Goal: Use online tool/utility: Utilize a website feature to perform a specific function

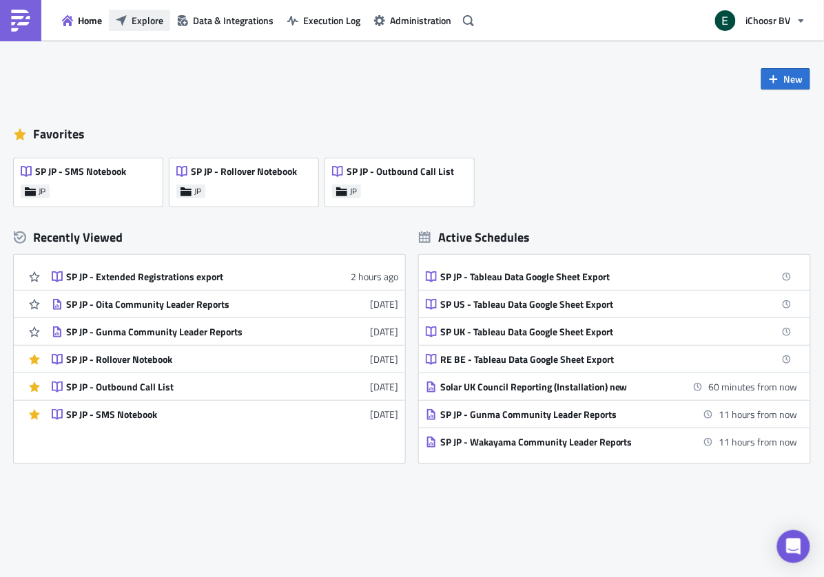
click at [155, 20] on span "Explore" at bounding box center [148, 20] width 32 height 14
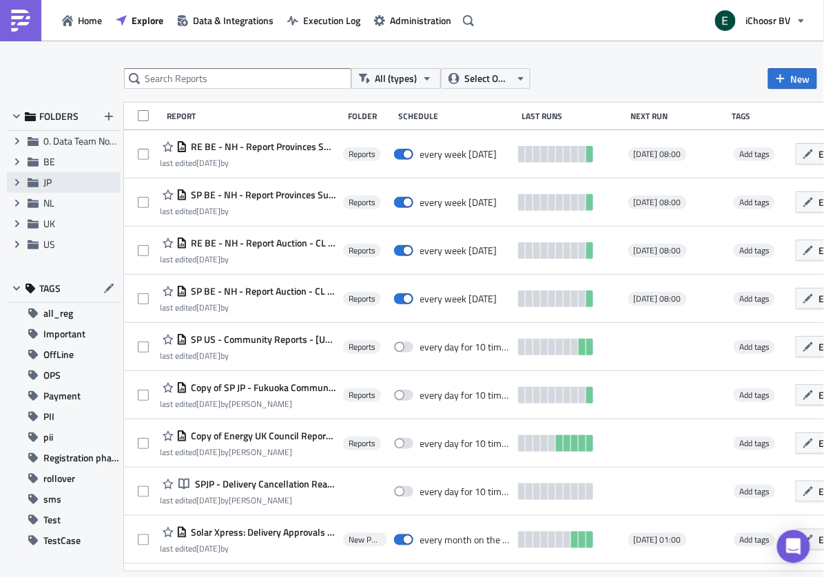
click at [45, 182] on span "JP" at bounding box center [47, 182] width 8 height 14
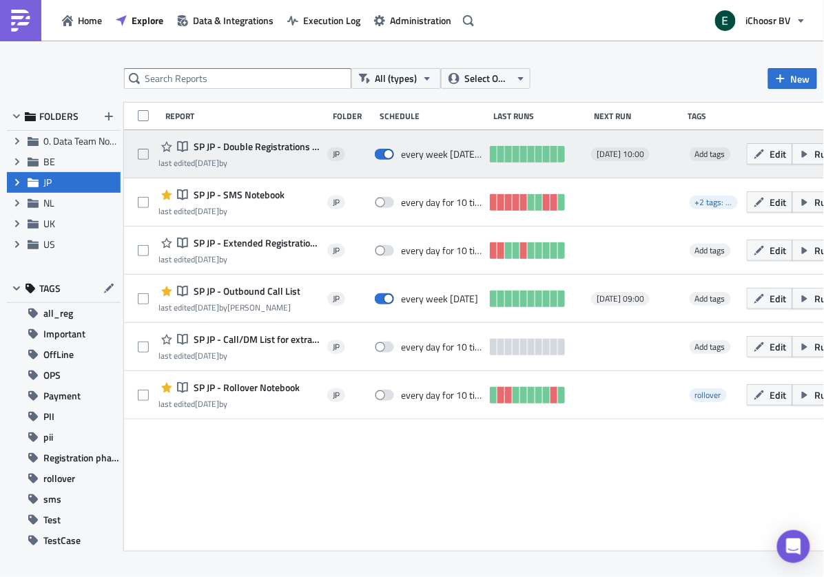
click at [255, 150] on span "SP JP - Double Registrations Notebook" at bounding box center [255, 146] width 130 height 12
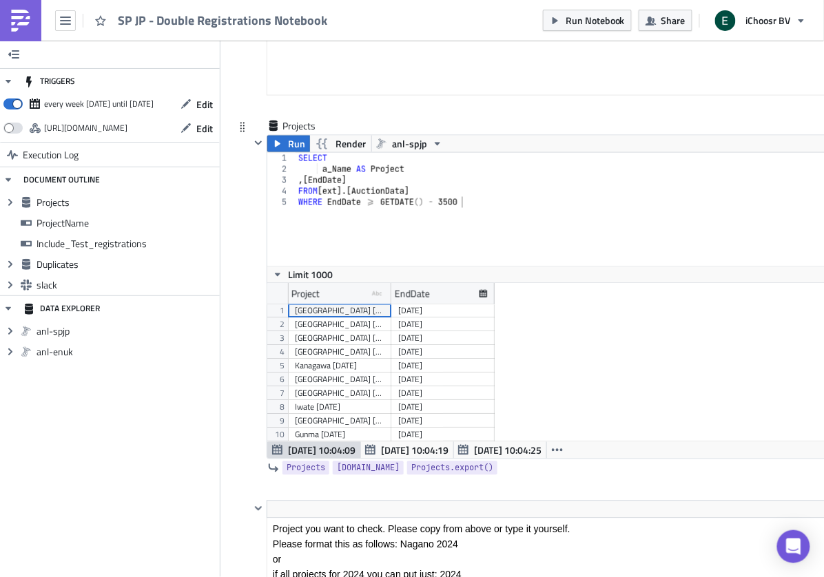
scroll to position [466, 0]
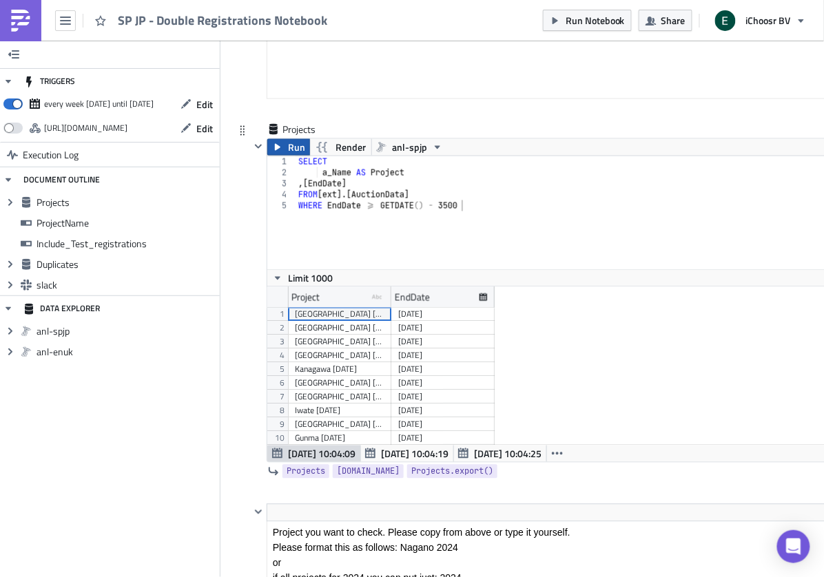
click at [279, 146] on icon "button" at bounding box center [278, 147] width 6 height 7
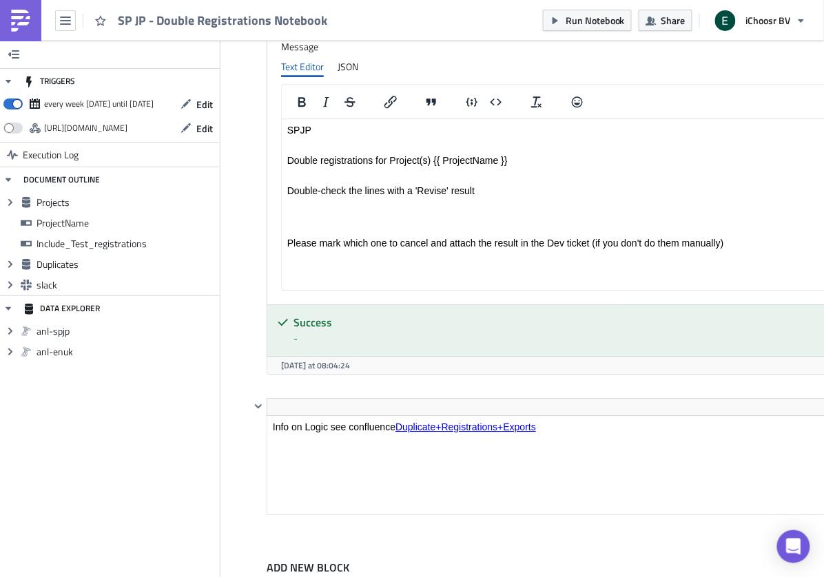
scroll to position [2066, 0]
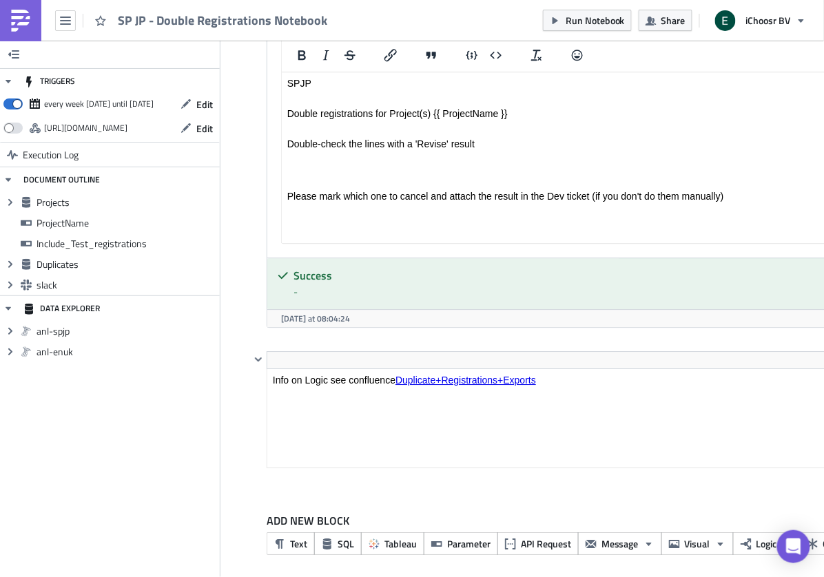
click at [464, 369] on html "Info on Logic see confluence Duplicate+Registrations+Exports" at bounding box center [629, 380] width 724 height 22
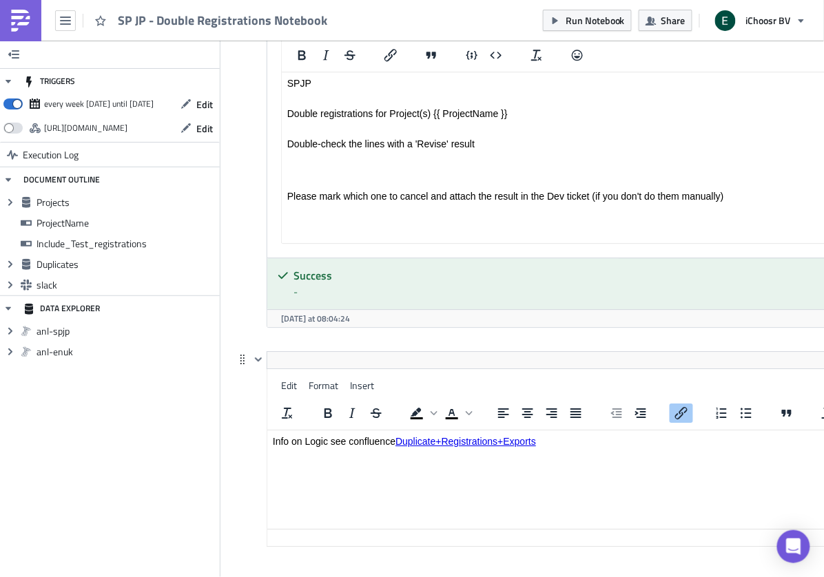
click at [443, 444] on link "Duplicate+Registrations+Exports" at bounding box center [465, 441] width 140 height 11
click at [212, 411] on div "TRIGGERS every week [DATE] until [DATE] Edit [URL][DOMAIN_NAME] Edit Execution …" at bounding box center [110, 309] width 220 height 536
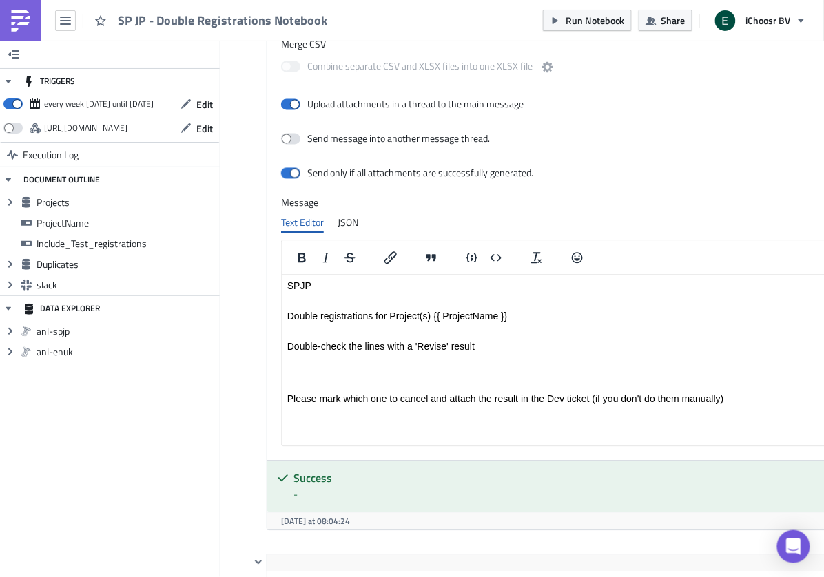
scroll to position [1848, 0]
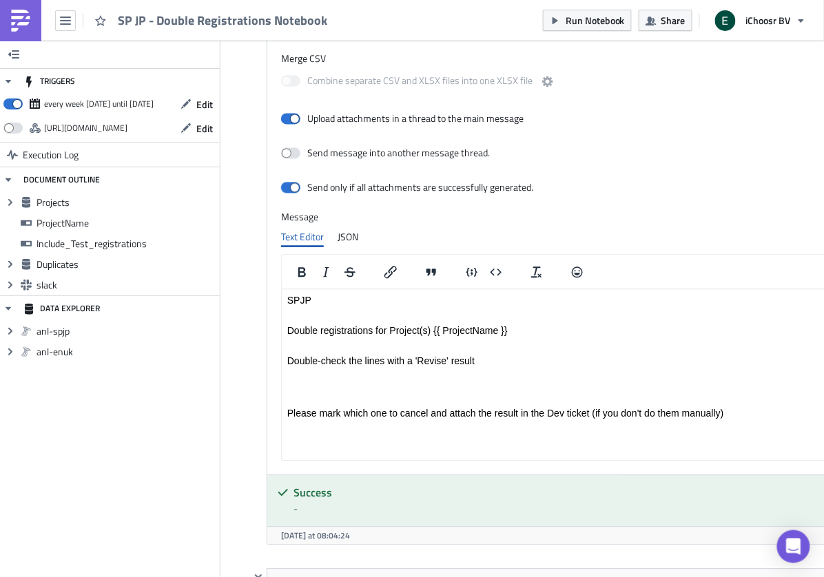
click at [244, 96] on div "slack Run Render Slack Channels #jp-data-exports Attachments {{ Duplicates.expo…" at bounding box center [612, 216] width 757 height 705
